Goal: Transaction & Acquisition: Purchase product/service

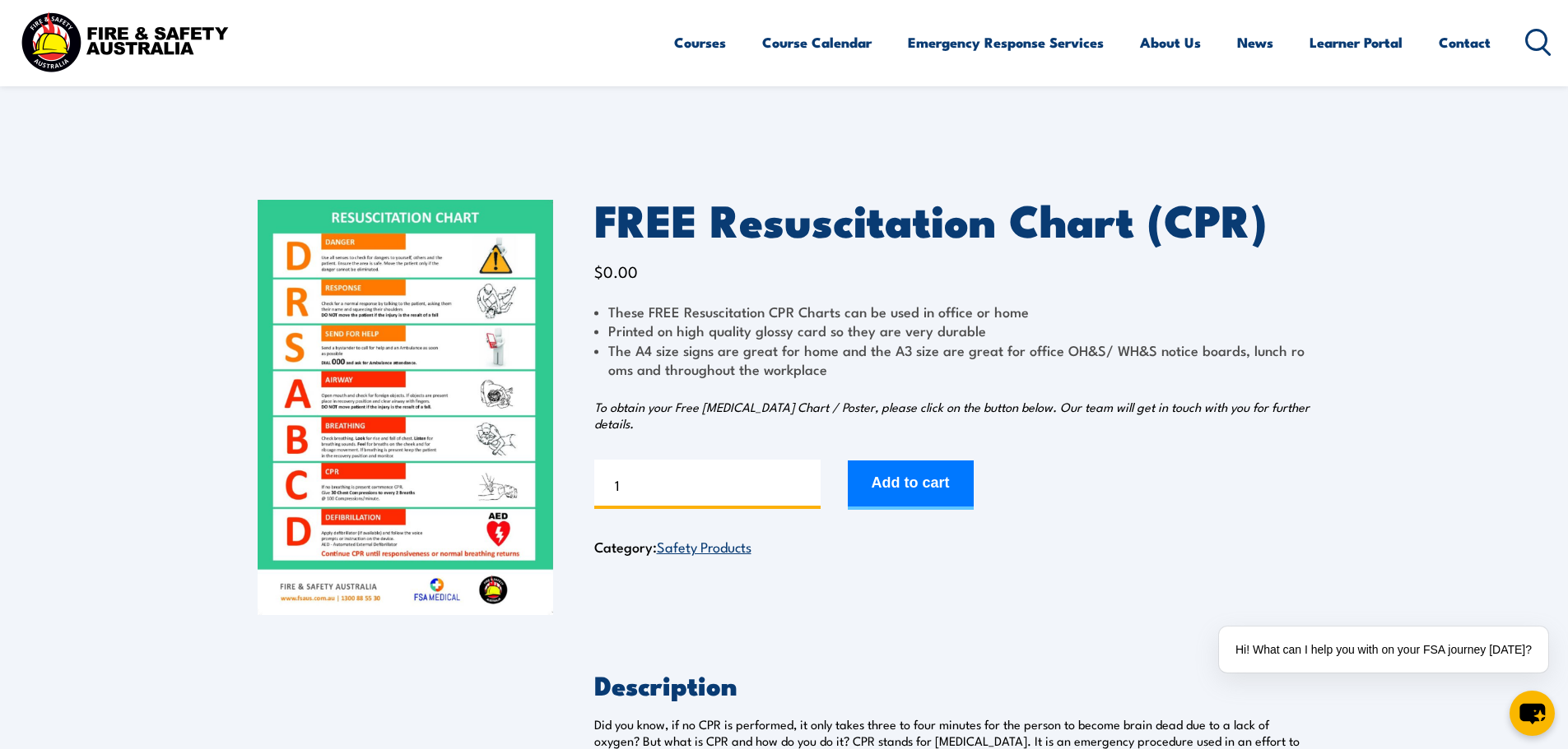
click at [686, 492] on input "1" at bounding box center [707, 484] width 226 height 49
type input "2"
click at [805, 479] on input "2" at bounding box center [707, 484] width 226 height 49
click at [906, 479] on button "Add to cart" at bounding box center [910, 484] width 126 height 49
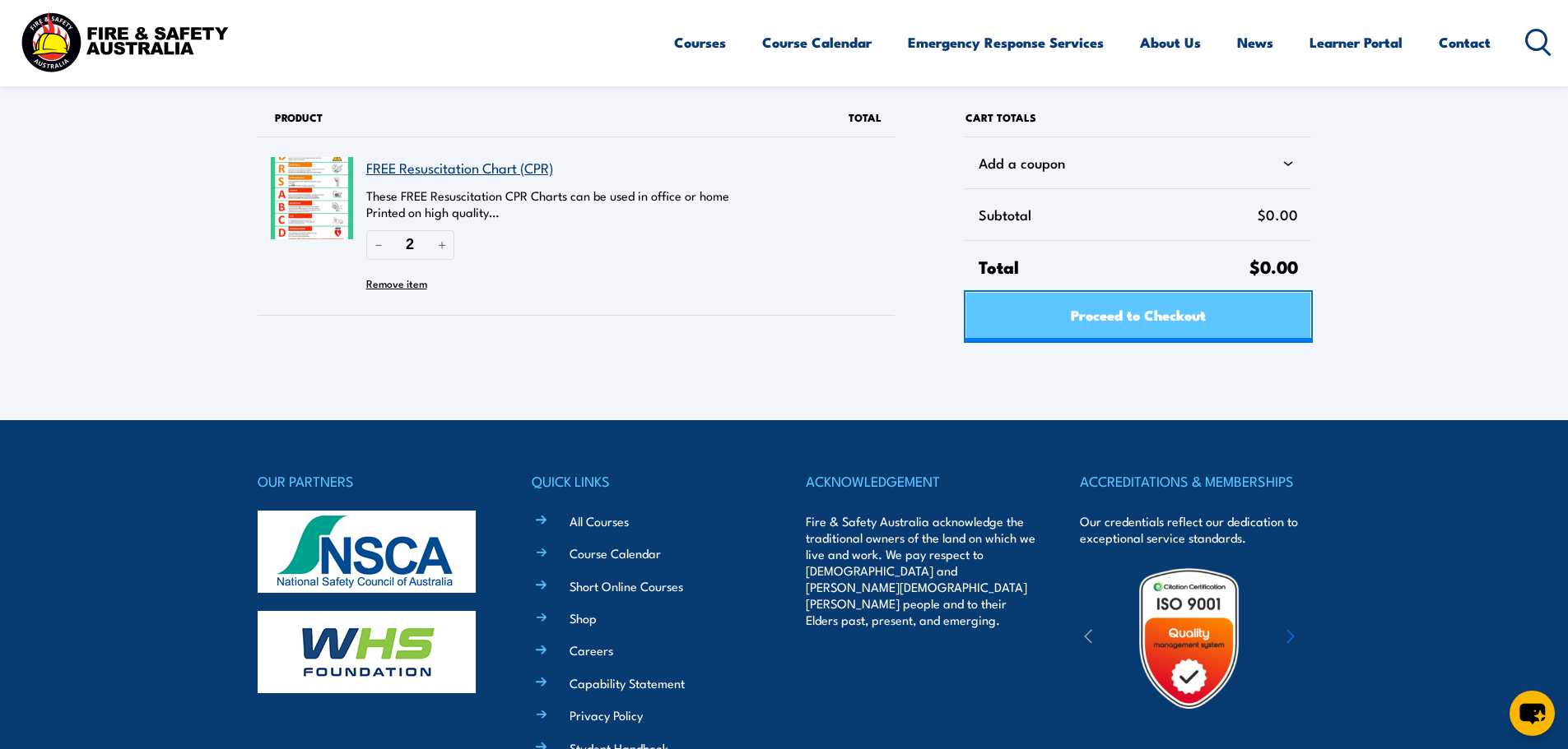
click at [1117, 322] on span "Proceed to Checkout" at bounding box center [1138, 314] width 135 height 43
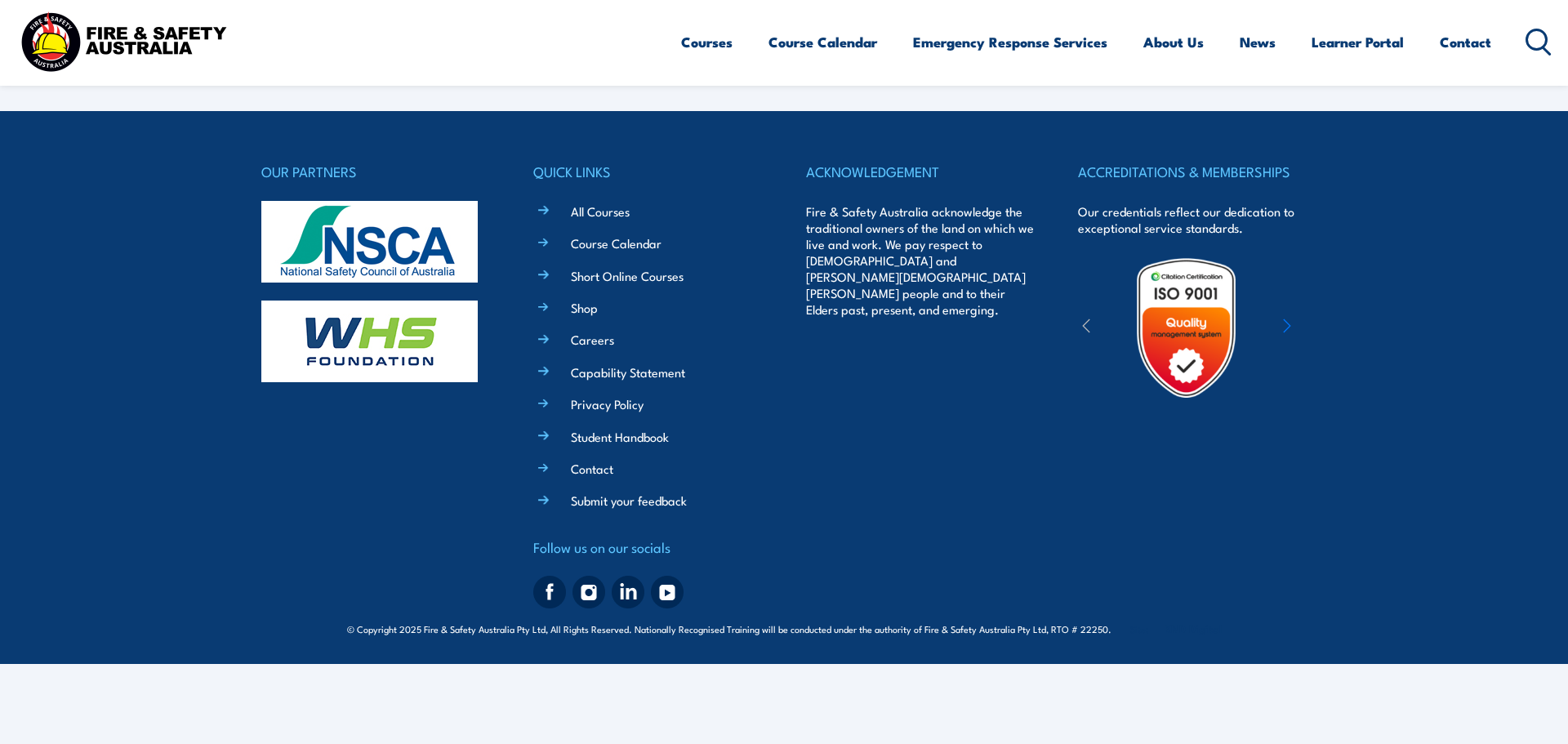
select select "VIC"
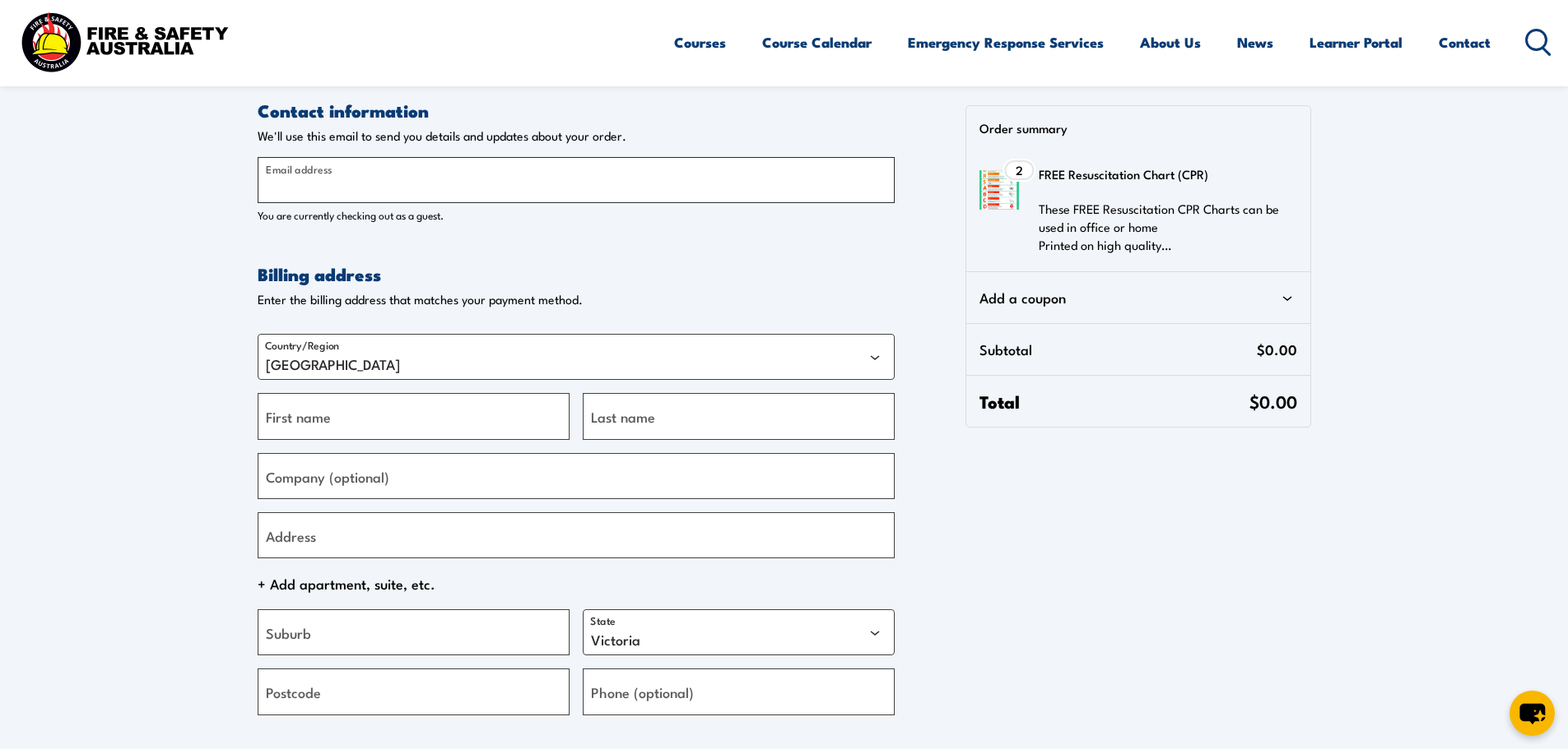
click at [490, 188] on input "Email address" at bounding box center [575, 180] width 637 height 46
type input "[EMAIL_ADDRESS][DOMAIN_NAME]"
click at [401, 411] on input "First name" at bounding box center [413, 416] width 312 height 46
type input "Bec"
type input "Johnson"
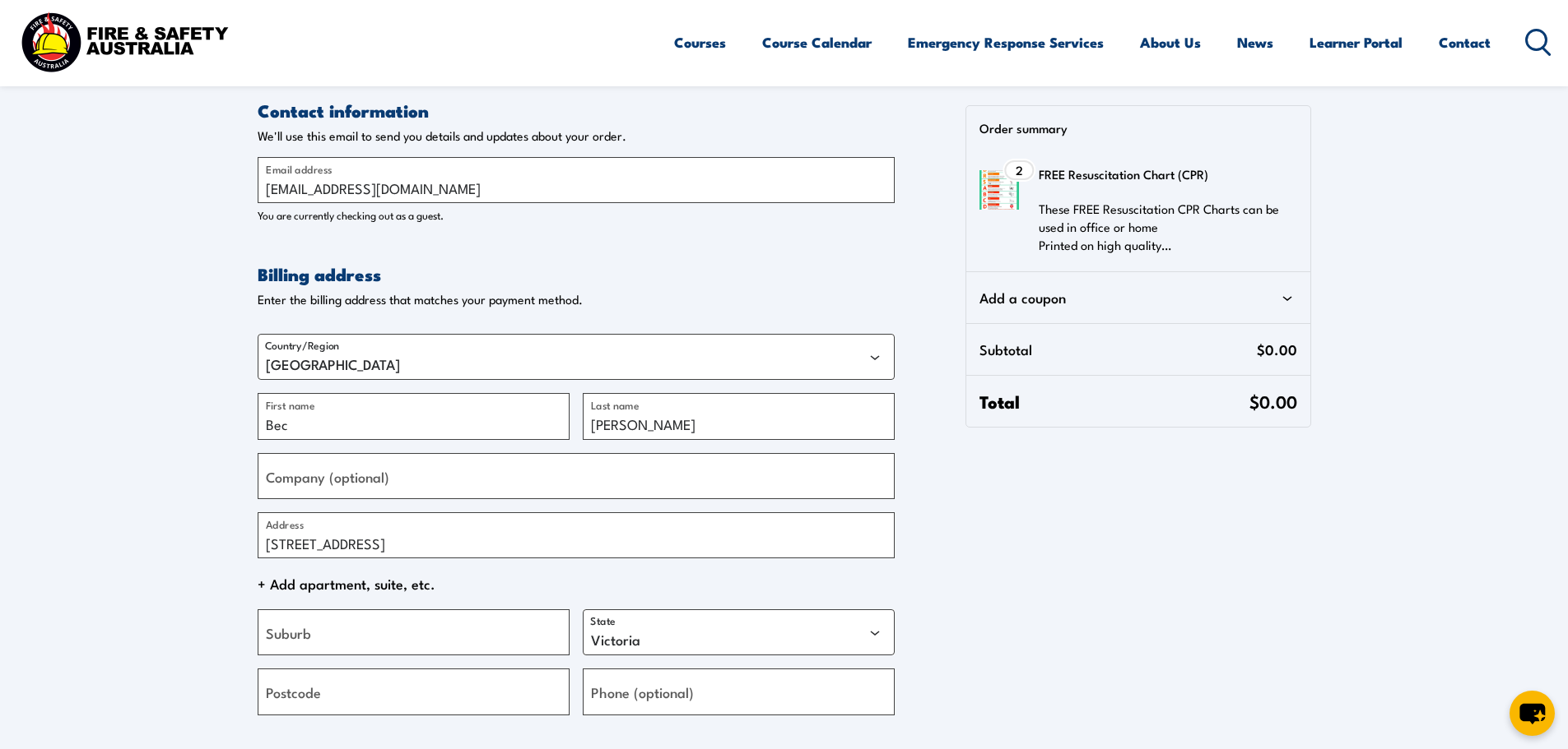
type input "[STREET_ADDRESS]"
type input "Mooroolbark"
type input "3138"
click at [758, 692] on input "Phone (optional)" at bounding box center [739, 692] width 312 height 46
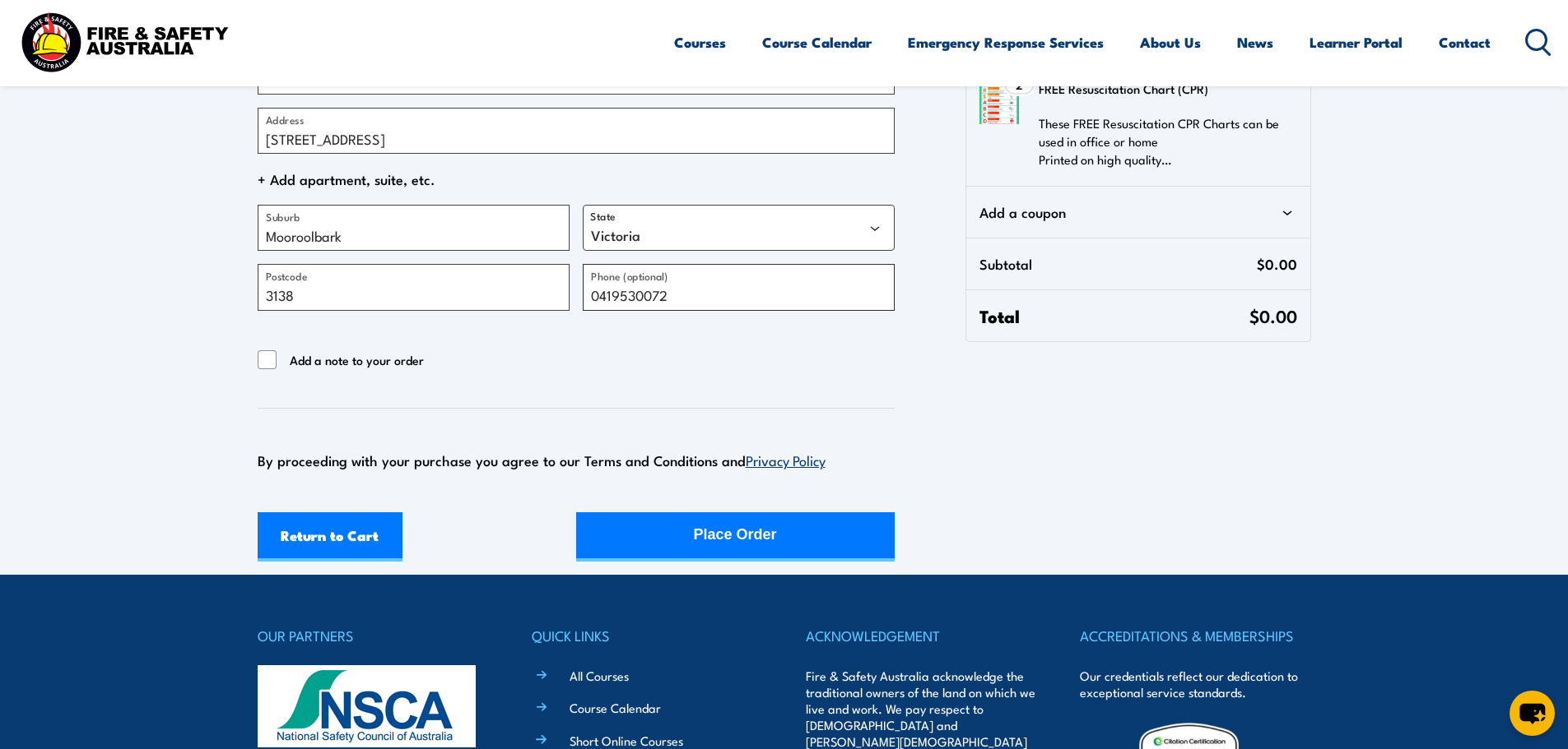
scroll to position [411, 0]
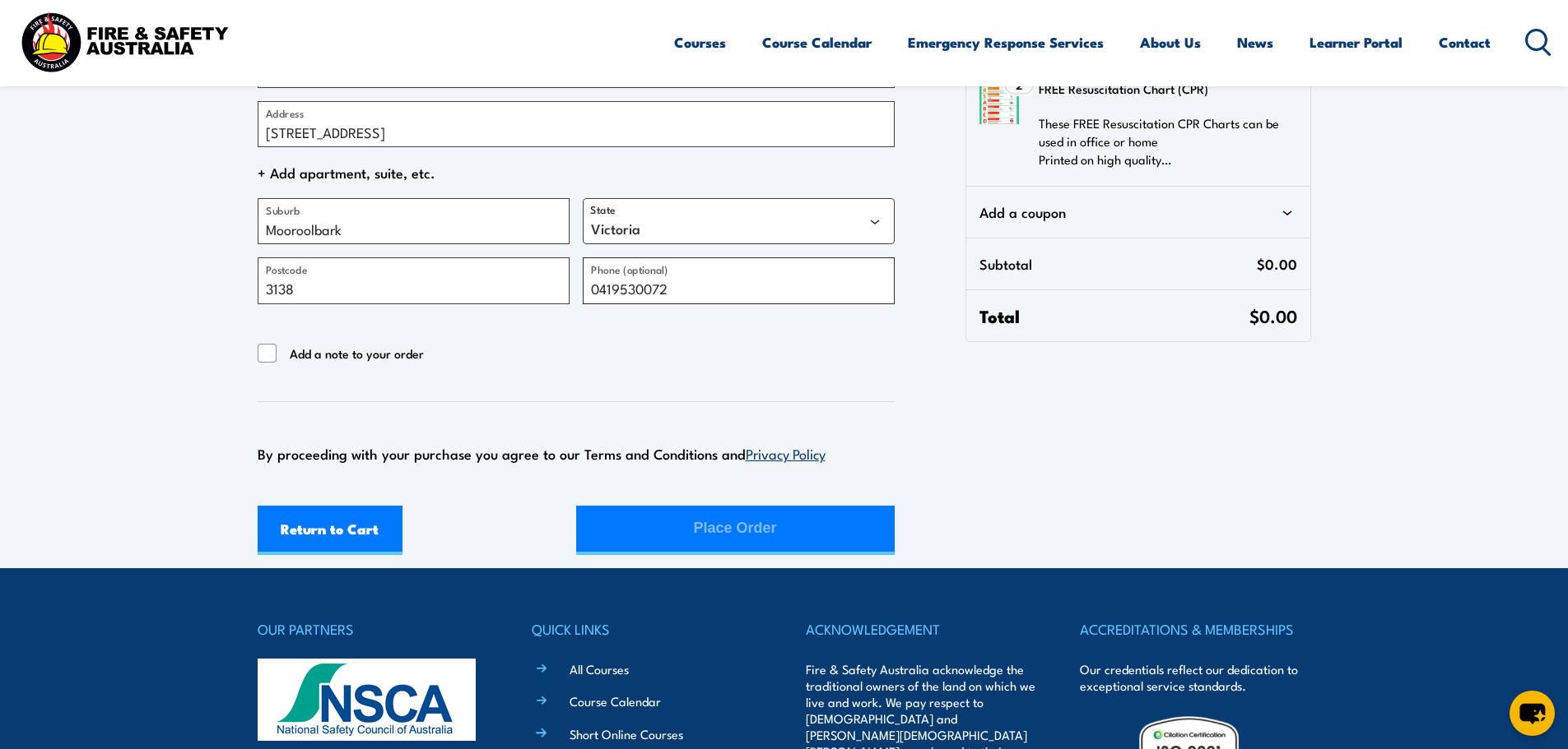
type input "0419530072"
click at [776, 534] on div "Return to Cart Place Order" at bounding box center [575, 529] width 637 height 49
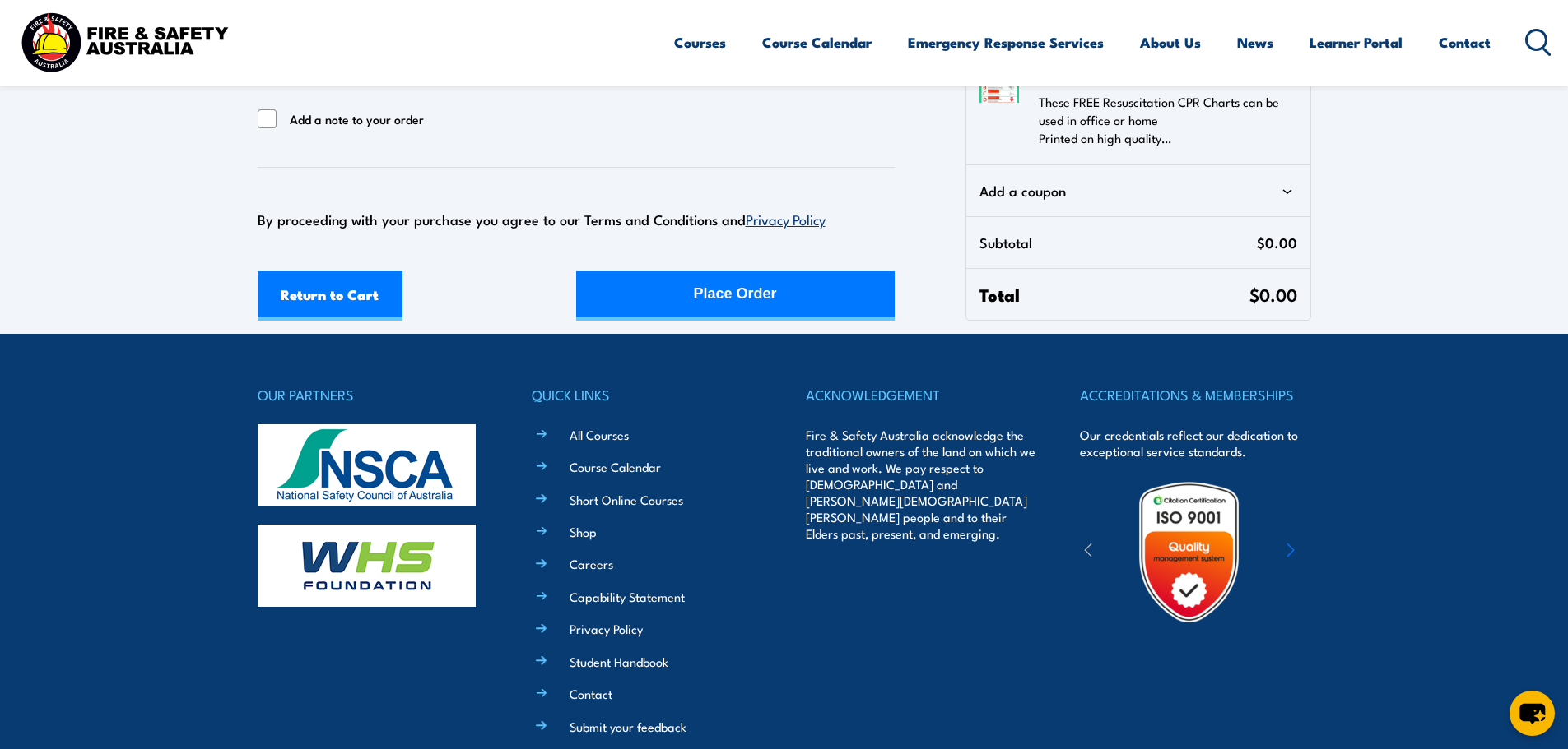
scroll to position [659, 0]
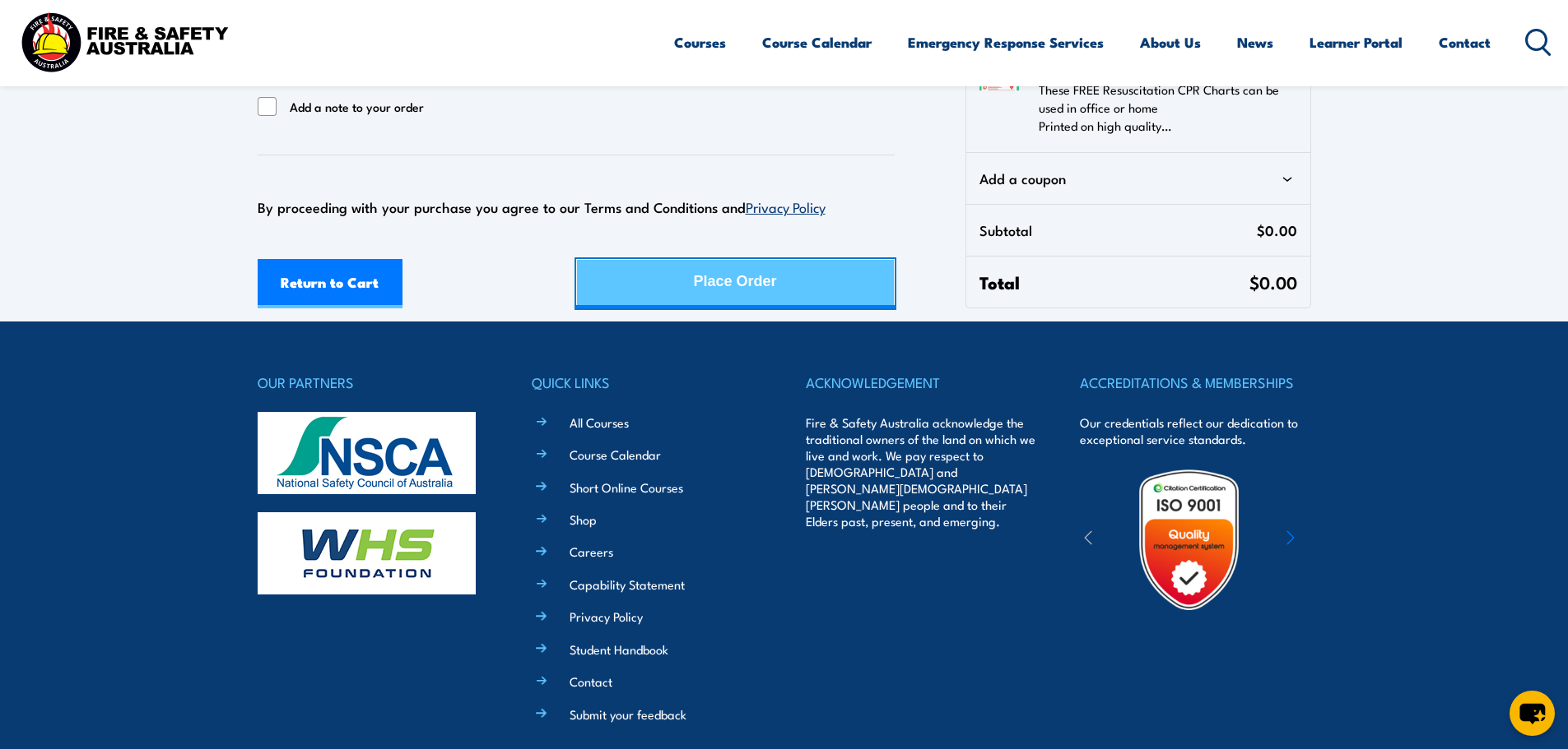
click at [743, 287] on div "Place Order" at bounding box center [735, 281] width 83 height 43
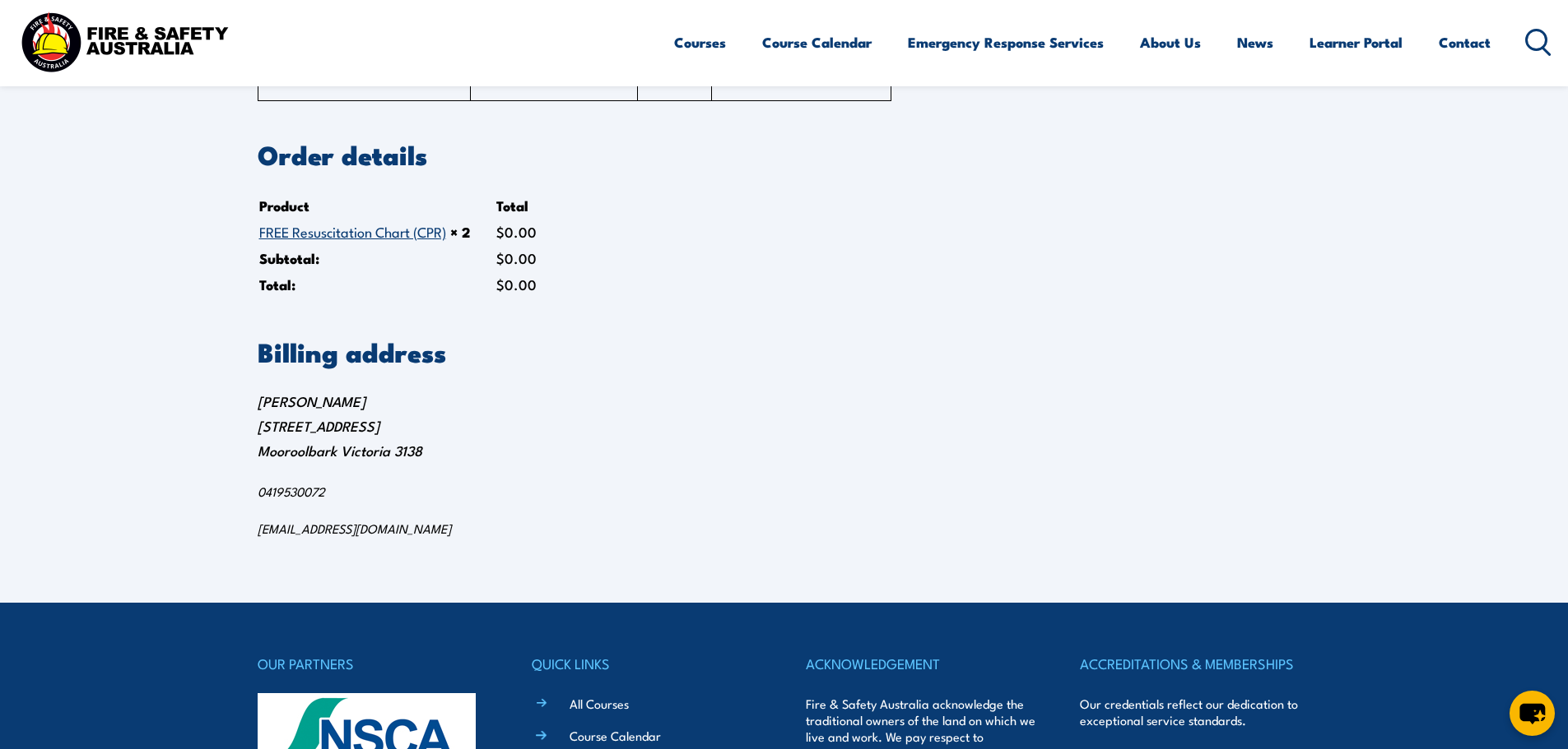
scroll to position [329, 0]
